Goal: Task Accomplishment & Management: Complete application form

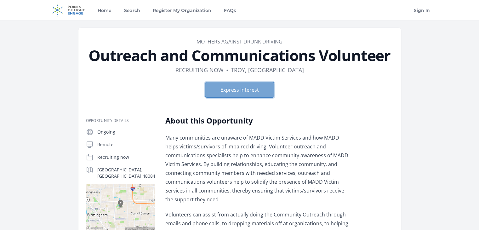
click at [242, 87] on button "Express Interest" at bounding box center [239, 90] width 69 height 16
click at [242, 92] on button "Express Interest" at bounding box center [239, 90] width 69 height 16
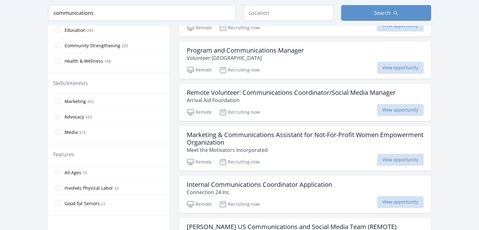
scroll to position [320, 0]
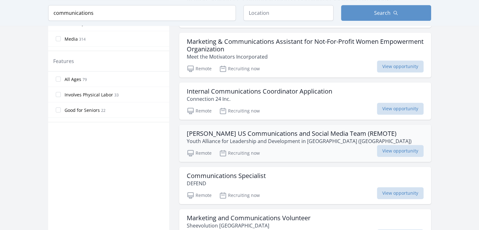
click at [311, 133] on h3 "YALDA US Communications and Social Media Team (REMOTE)" at bounding box center [299, 134] width 225 height 8
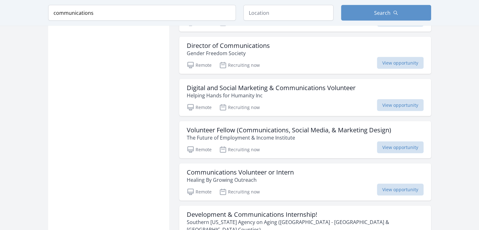
scroll to position [1350, 0]
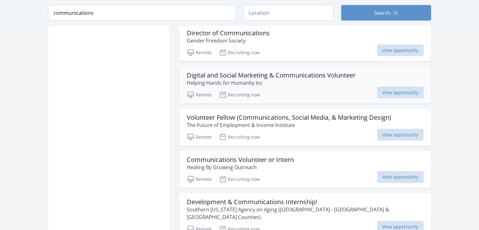
click at [282, 72] on h3 "Digital and Social Marketing & Communications Volunteer" at bounding box center [271, 76] width 169 height 8
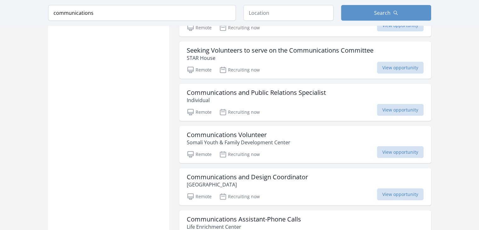
scroll to position [1600, 0]
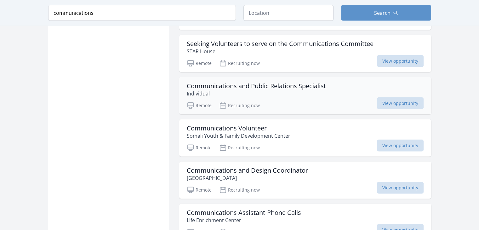
click at [283, 82] on h3 "Communications and Public Relations Specialist" at bounding box center [256, 86] width 139 height 8
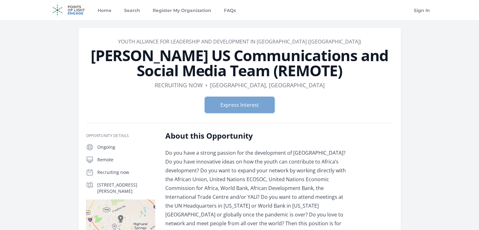
click at [258, 112] on button "Express Interest" at bounding box center [239, 105] width 69 height 16
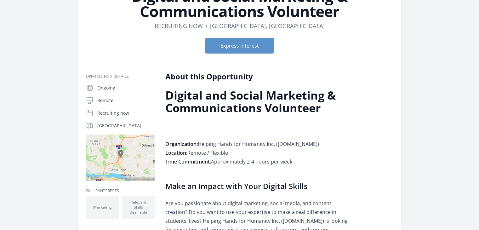
scroll to position [72, 0]
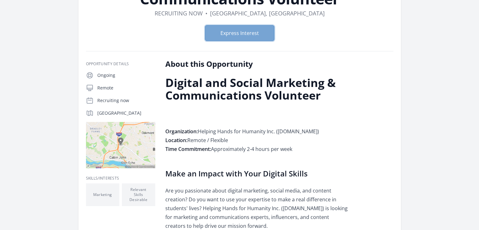
click at [244, 36] on button "Express Interest" at bounding box center [239, 33] width 69 height 16
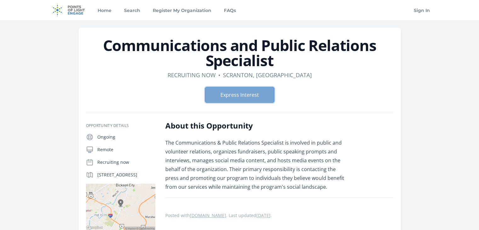
click at [253, 99] on button "Express Interest" at bounding box center [239, 95] width 69 height 16
